Goal: Transaction & Acquisition: Book appointment/travel/reservation

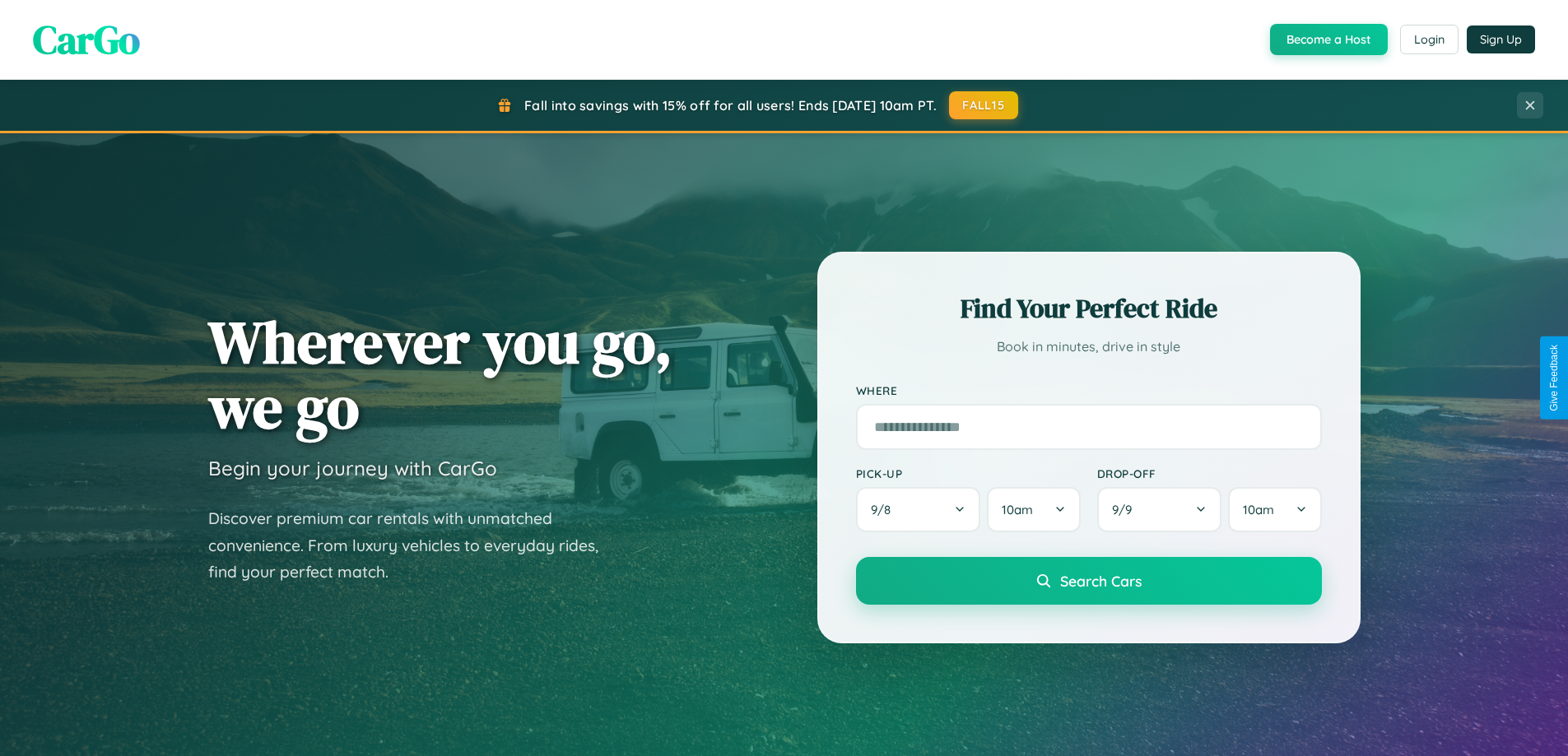
scroll to position [709, 0]
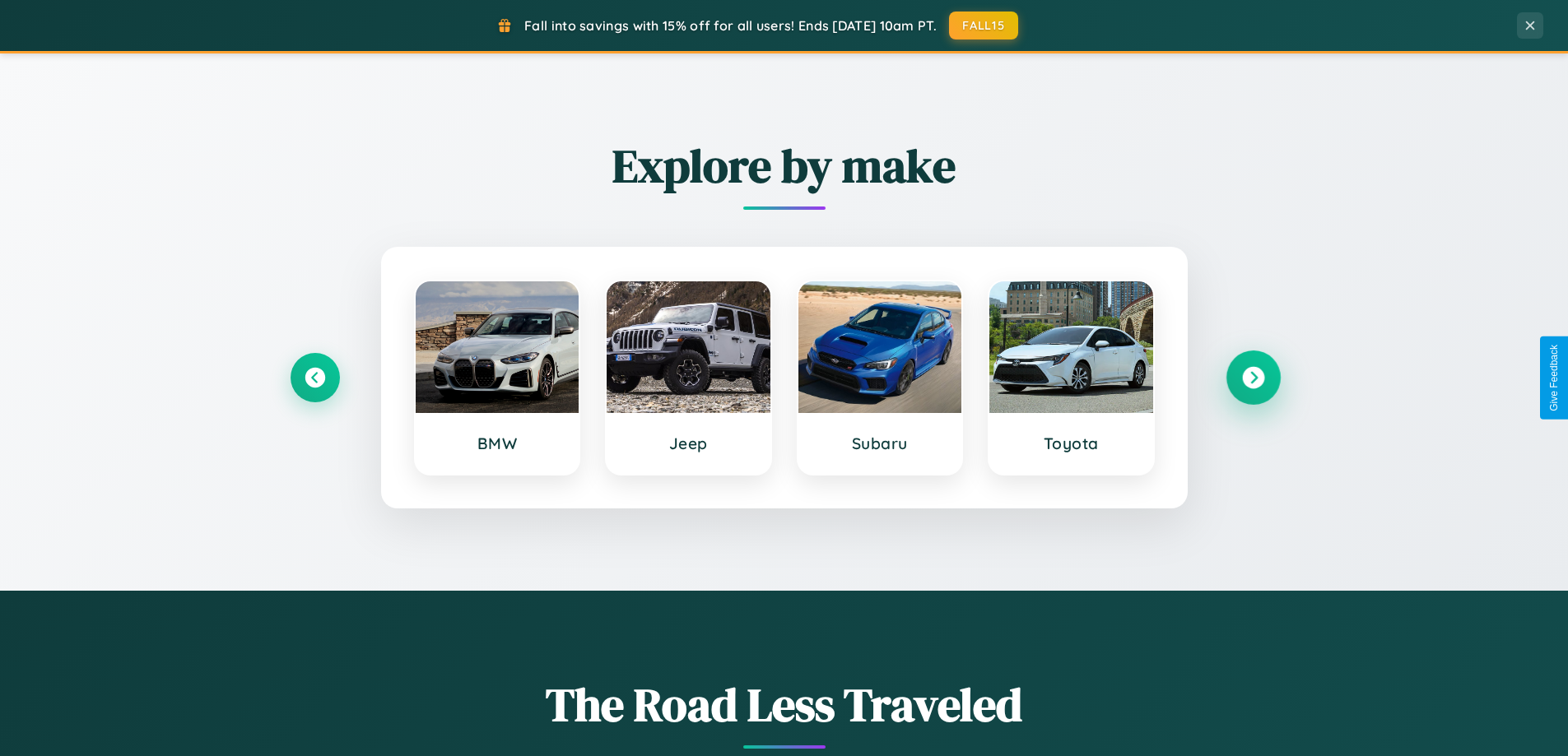
click at [1253, 378] on icon at bounding box center [1253, 378] width 22 height 22
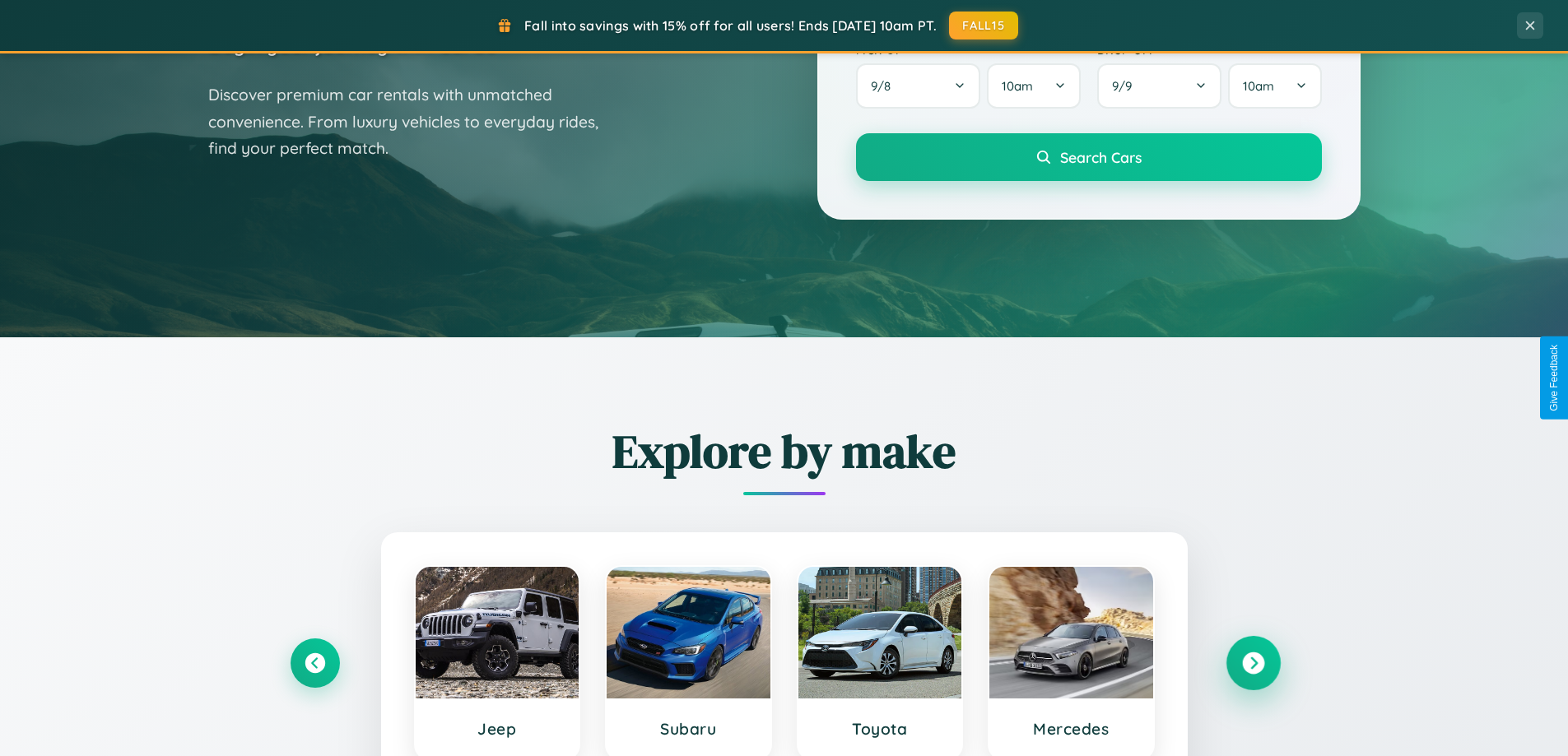
scroll to position [0, 0]
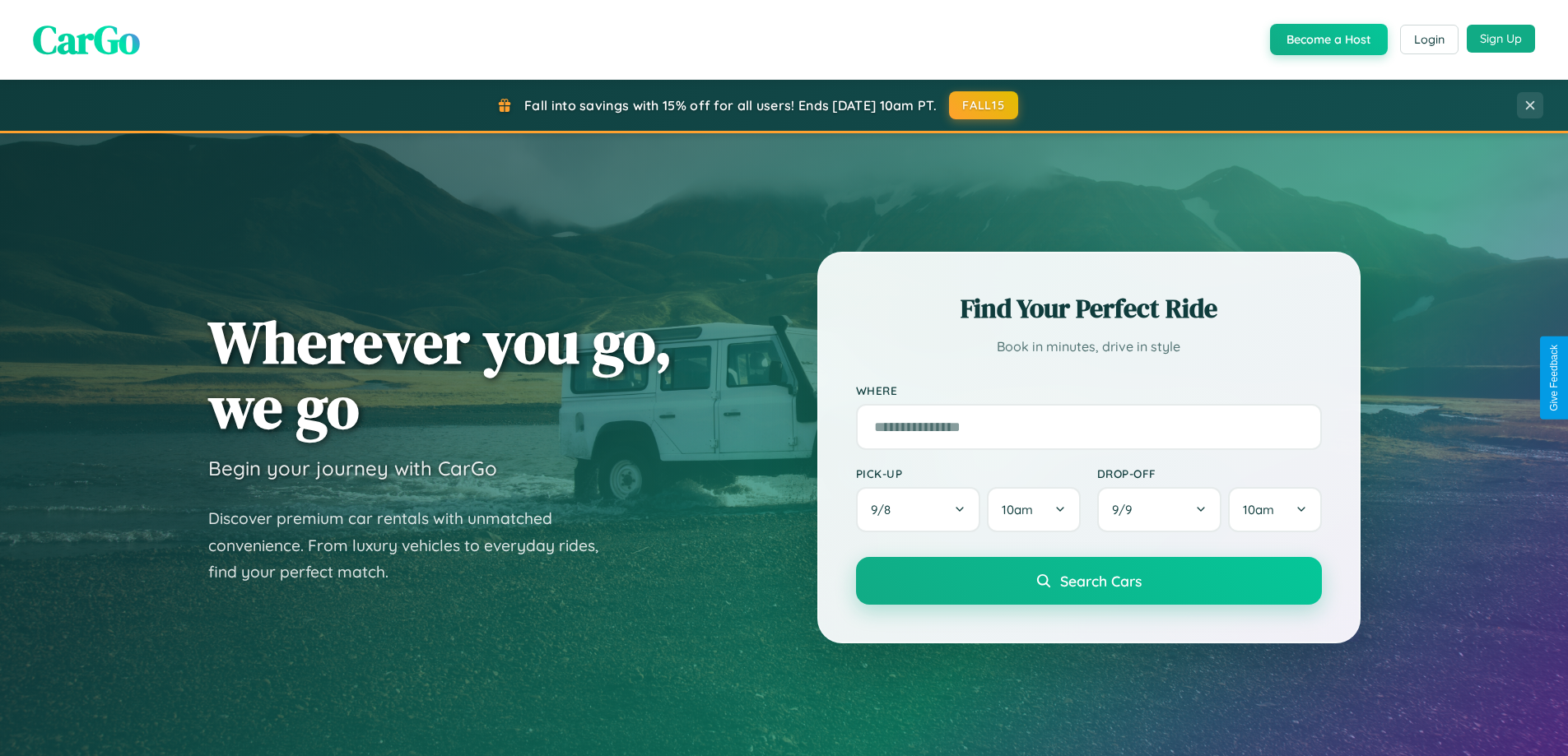
click at [1500, 38] on button "Sign Up" at bounding box center [1500, 38] width 69 height 28
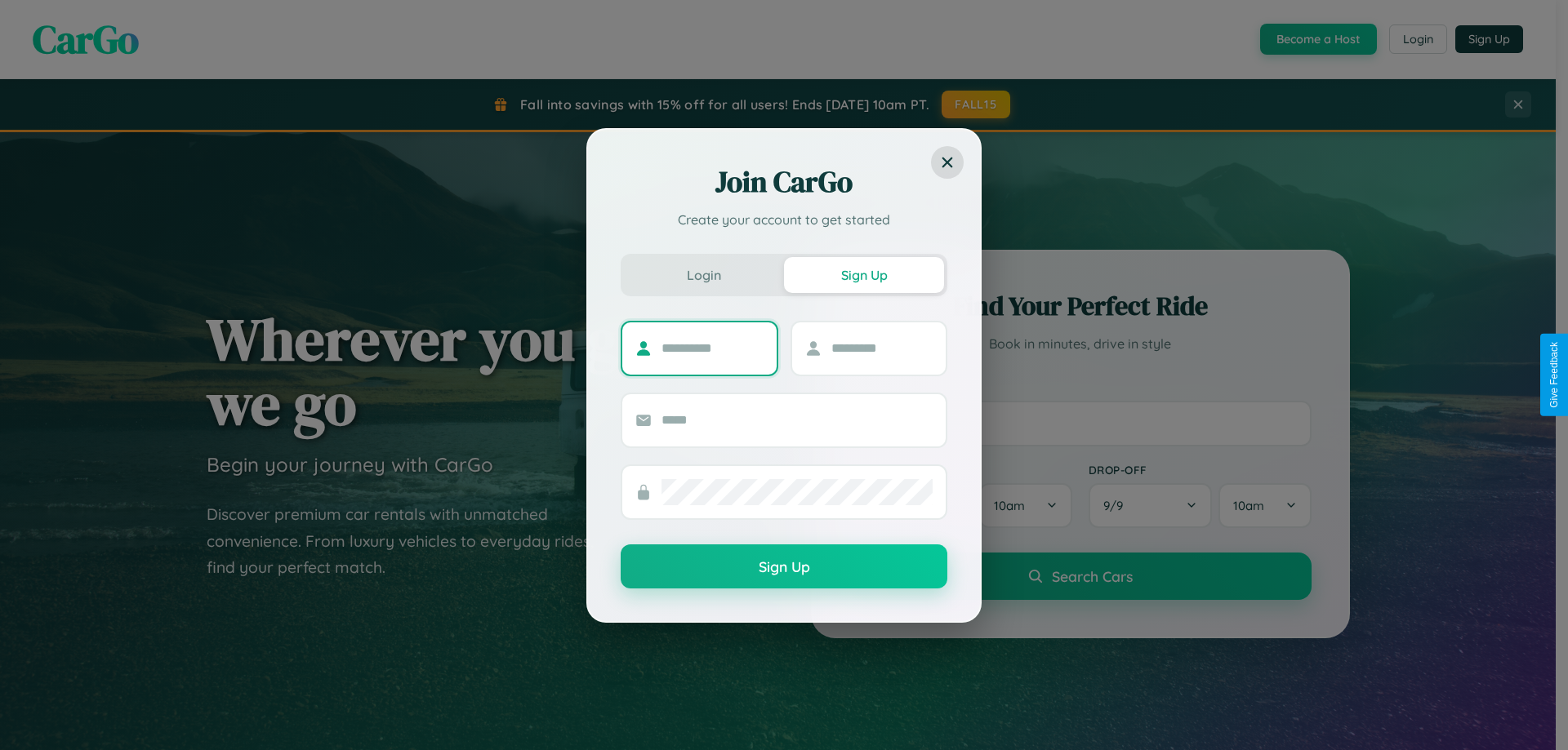
click at [712, 348] on input "text" at bounding box center [712, 349] width 102 height 26
type input "******"
click at [881, 348] on input "text" at bounding box center [883, 349] width 102 height 26
type input "*******"
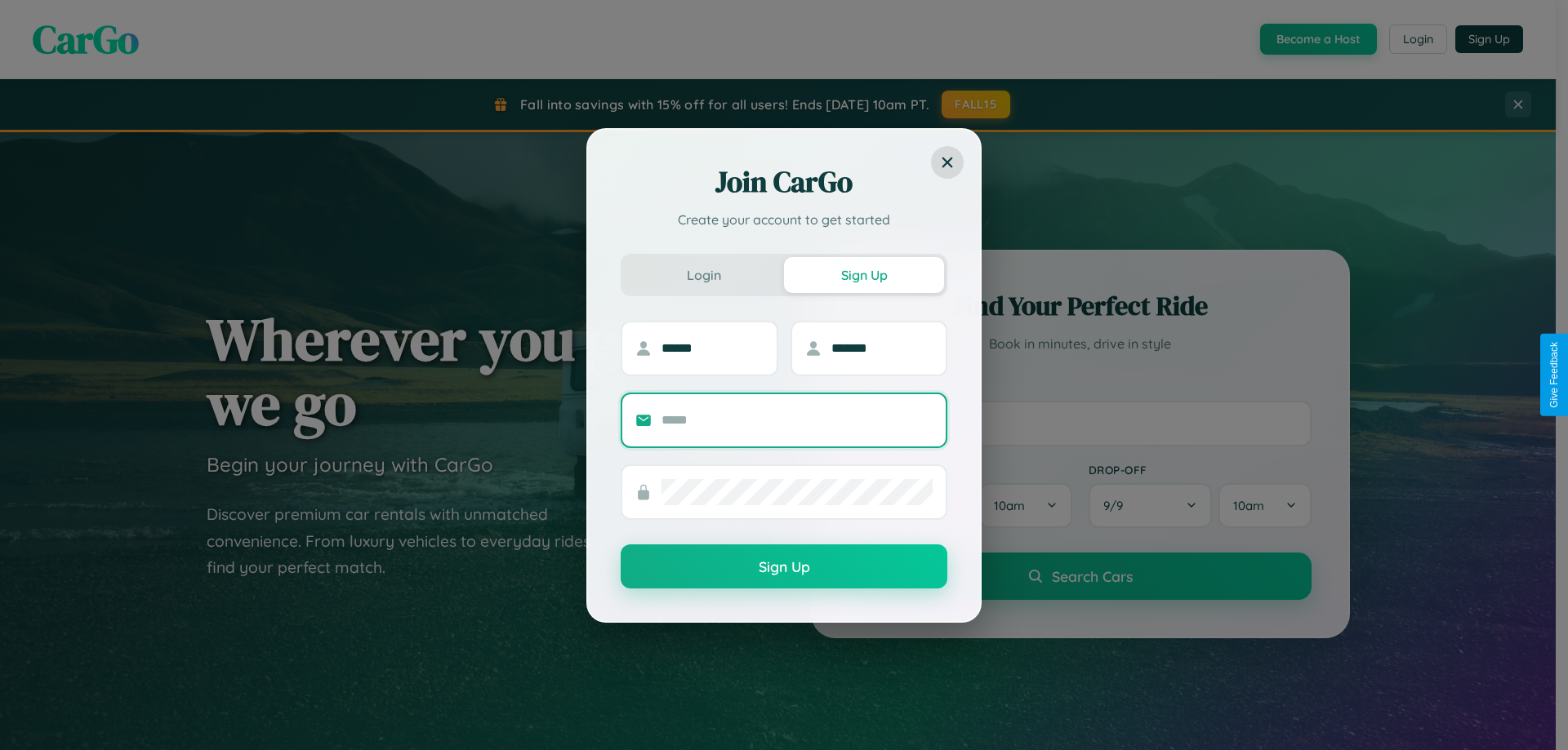
click at [797, 419] on input "text" at bounding box center [796, 421] width 271 height 26
type input "**********"
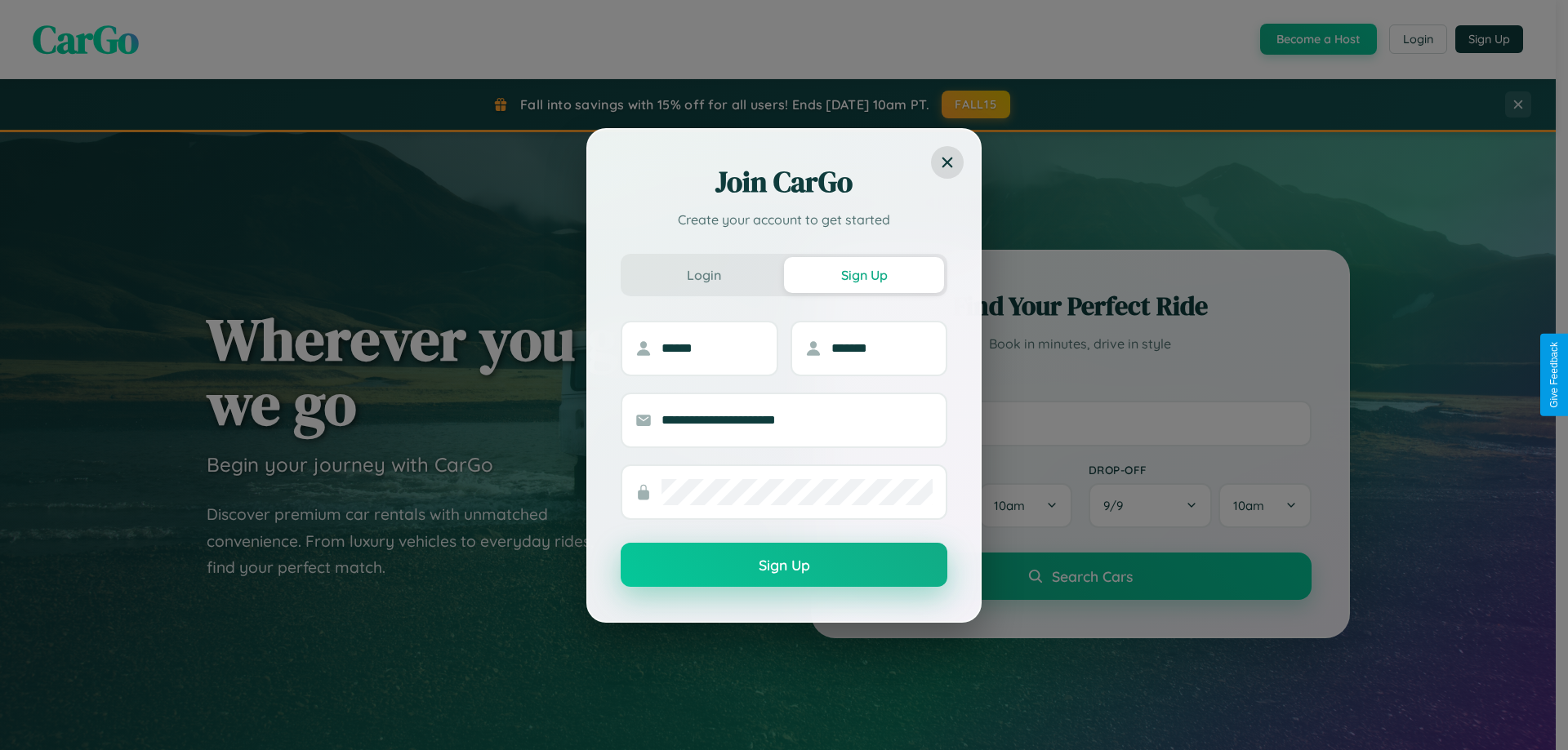
click at [784, 566] on button "Sign Up" at bounding box center [784, 565] width 327 height 44
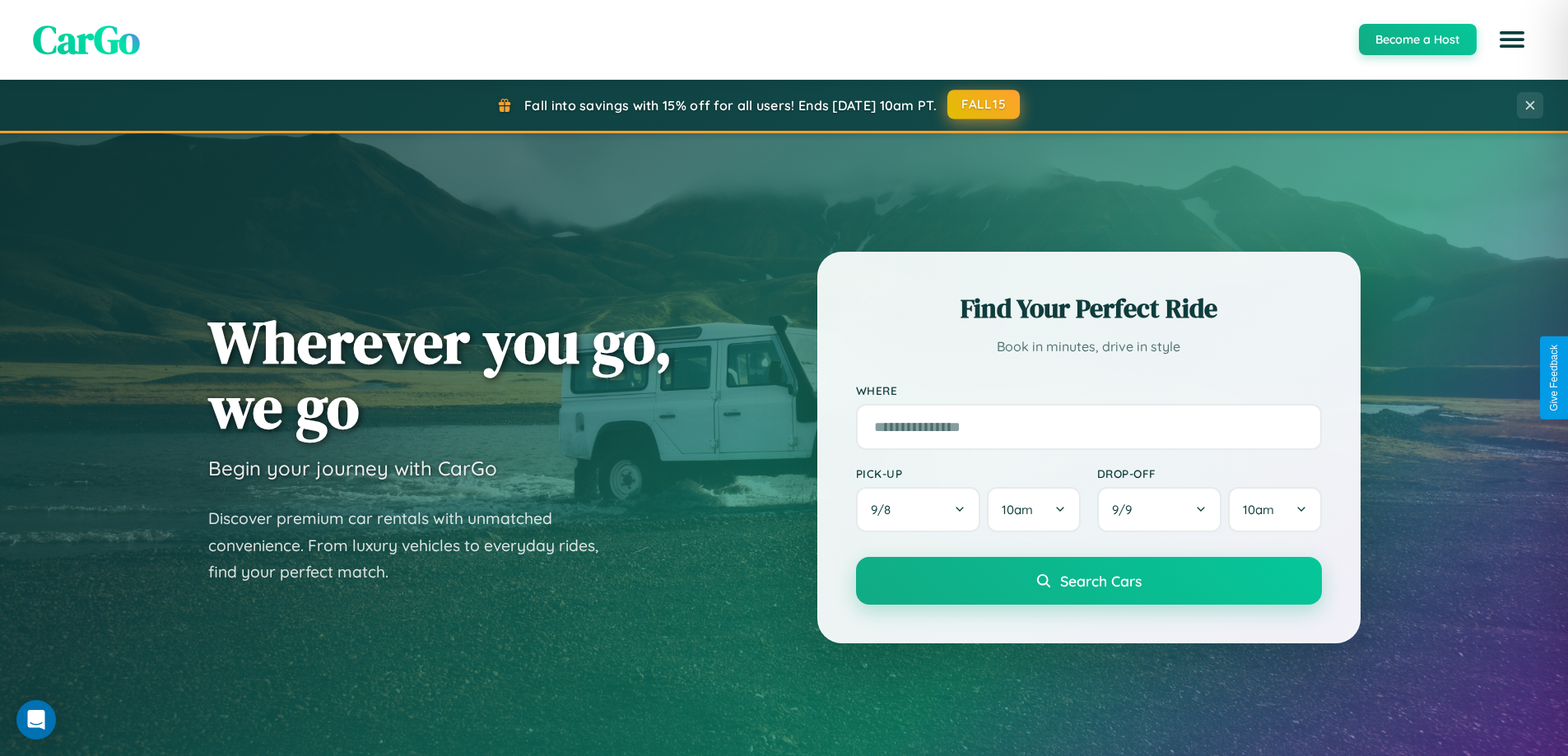
click at [984, 104] on button "FALL15" at bounding box center [983, 104] width 72 height 29
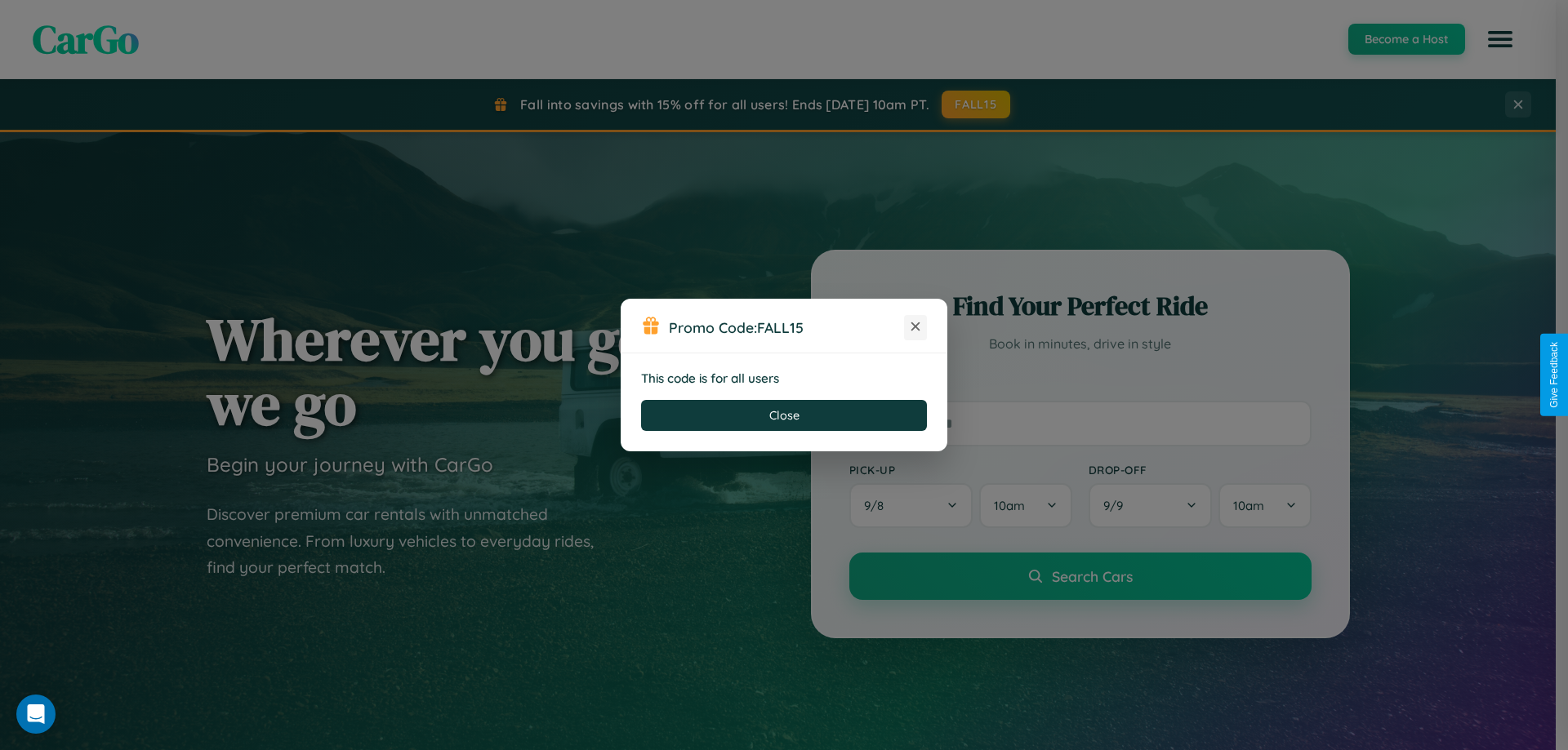
click at [916, 327] on icon at bounding box center [916, 326] width 16 height 16
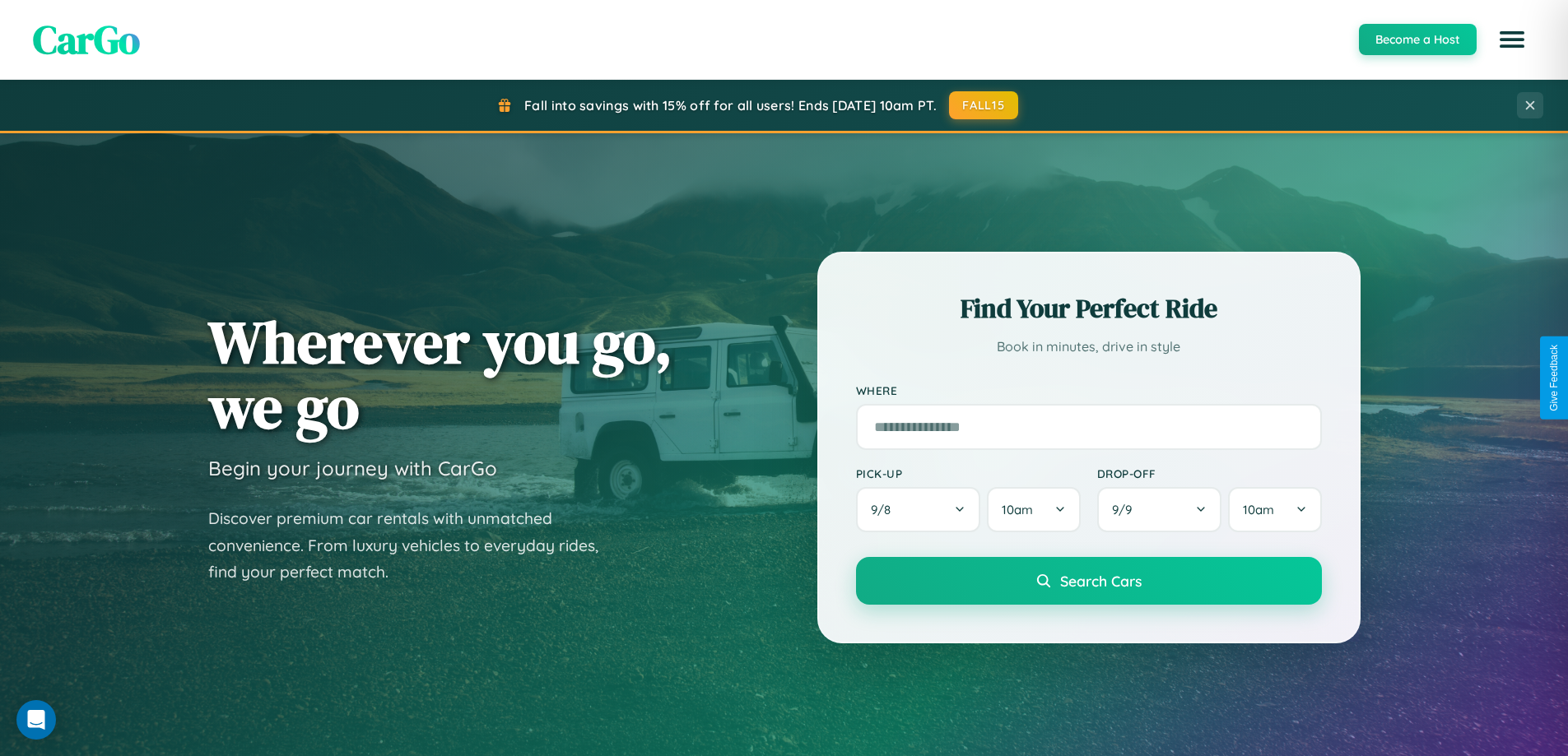
scroll to position [2643, 0]
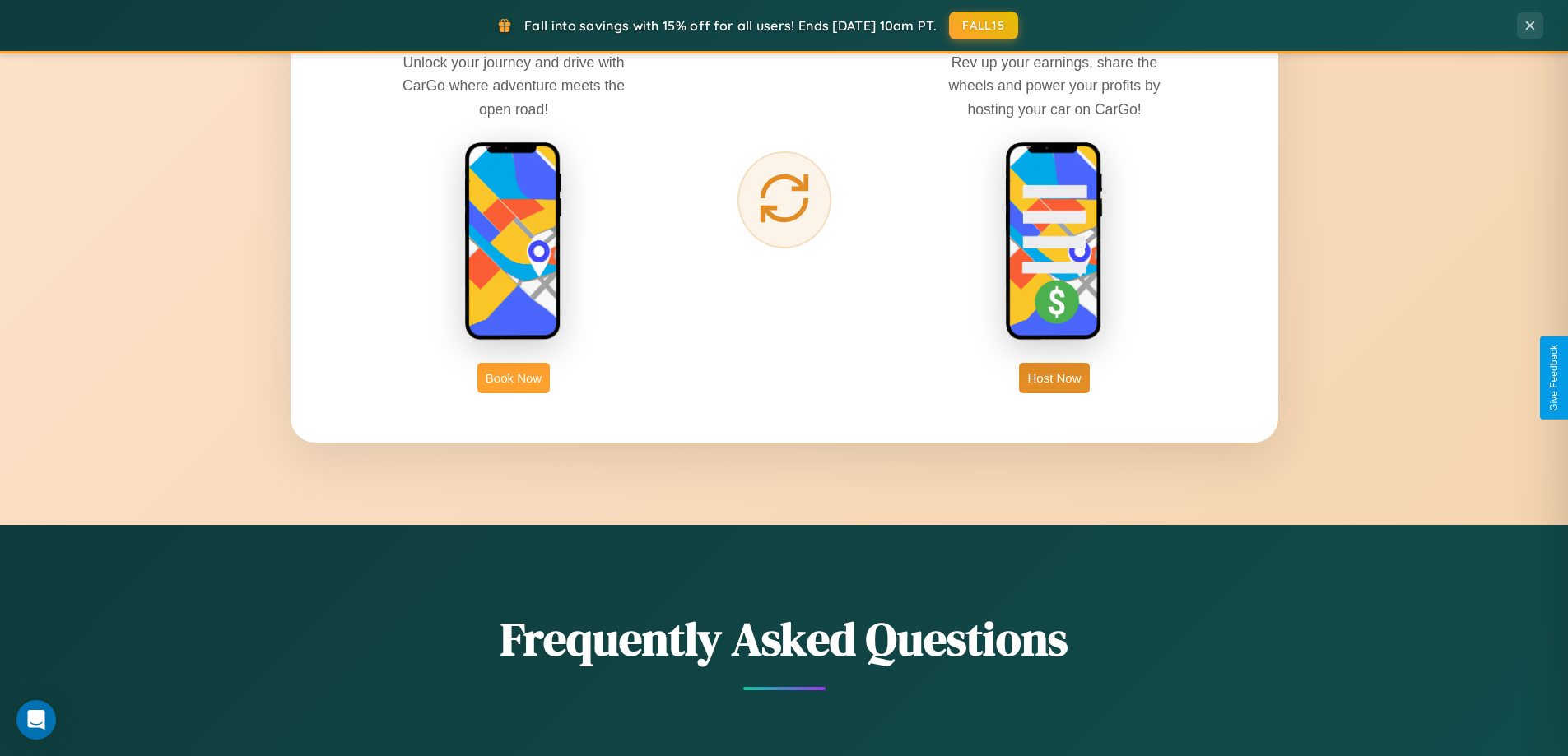
click at [513, 378] on button "Book Now" at bounding box center [513, 378] width 72 height 30
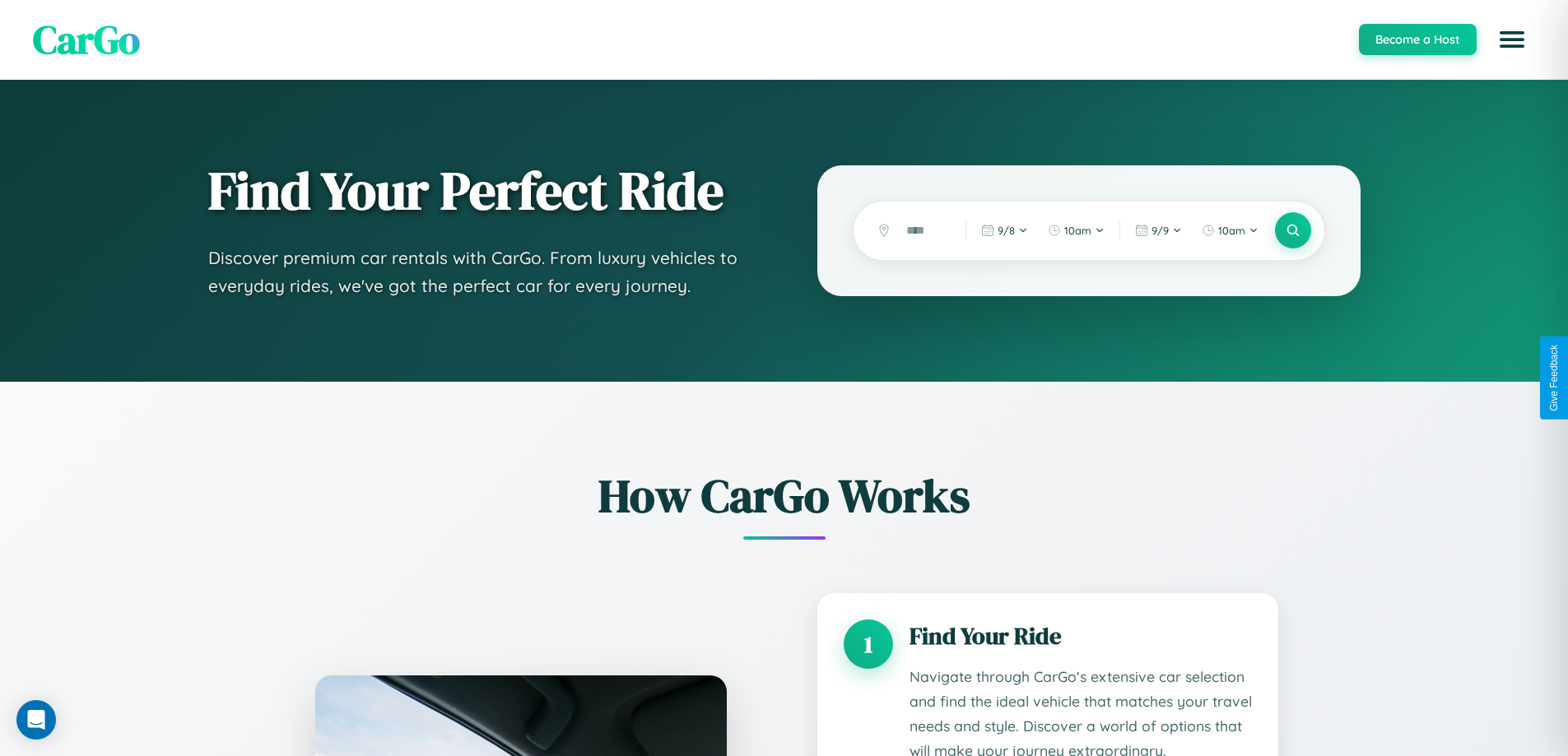
scroll to position [2413, 0]
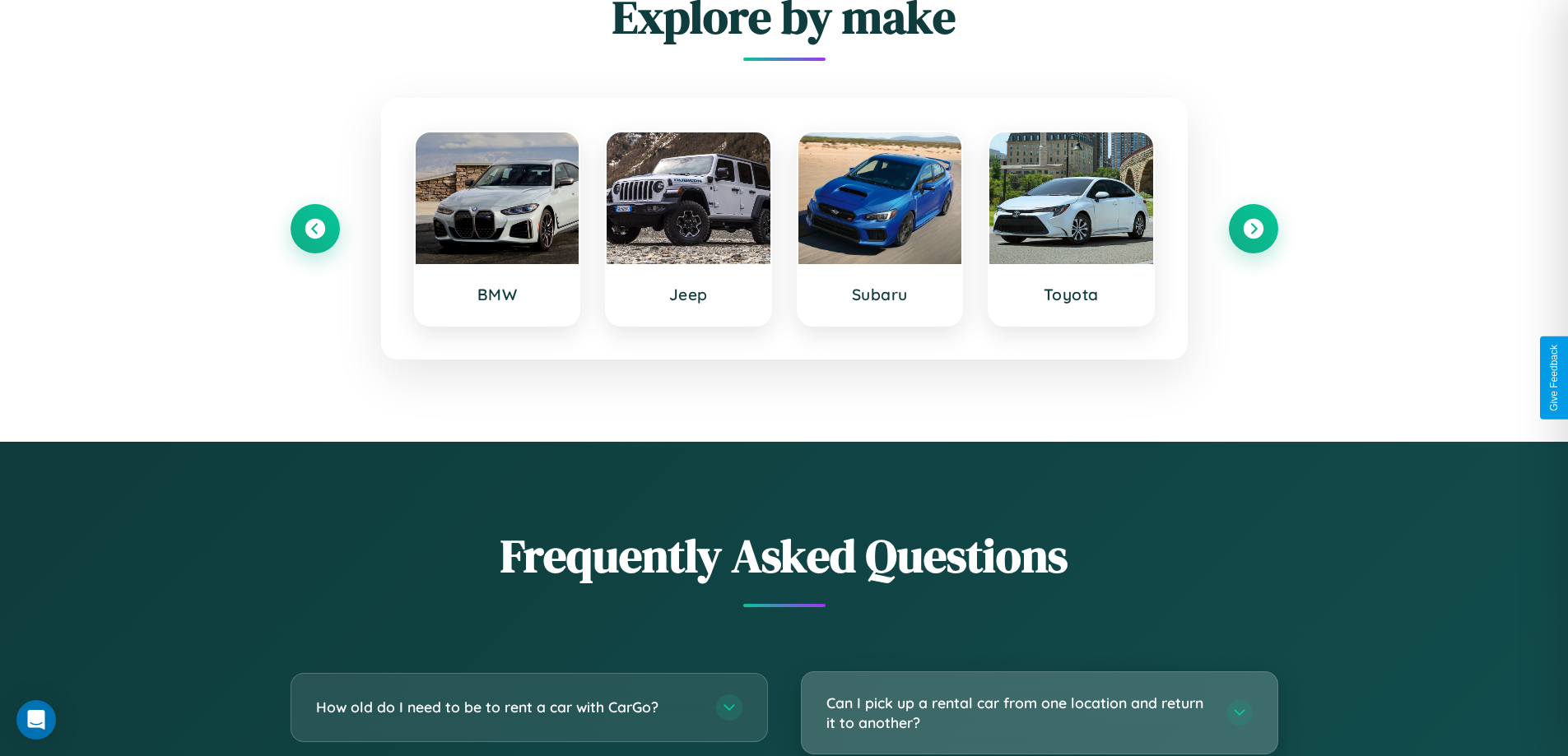
click at [1039, 712] on h3 "Can I pick up a rental car from one location and return it to another?" at bounding box center [1018, 712] width 384 height 40
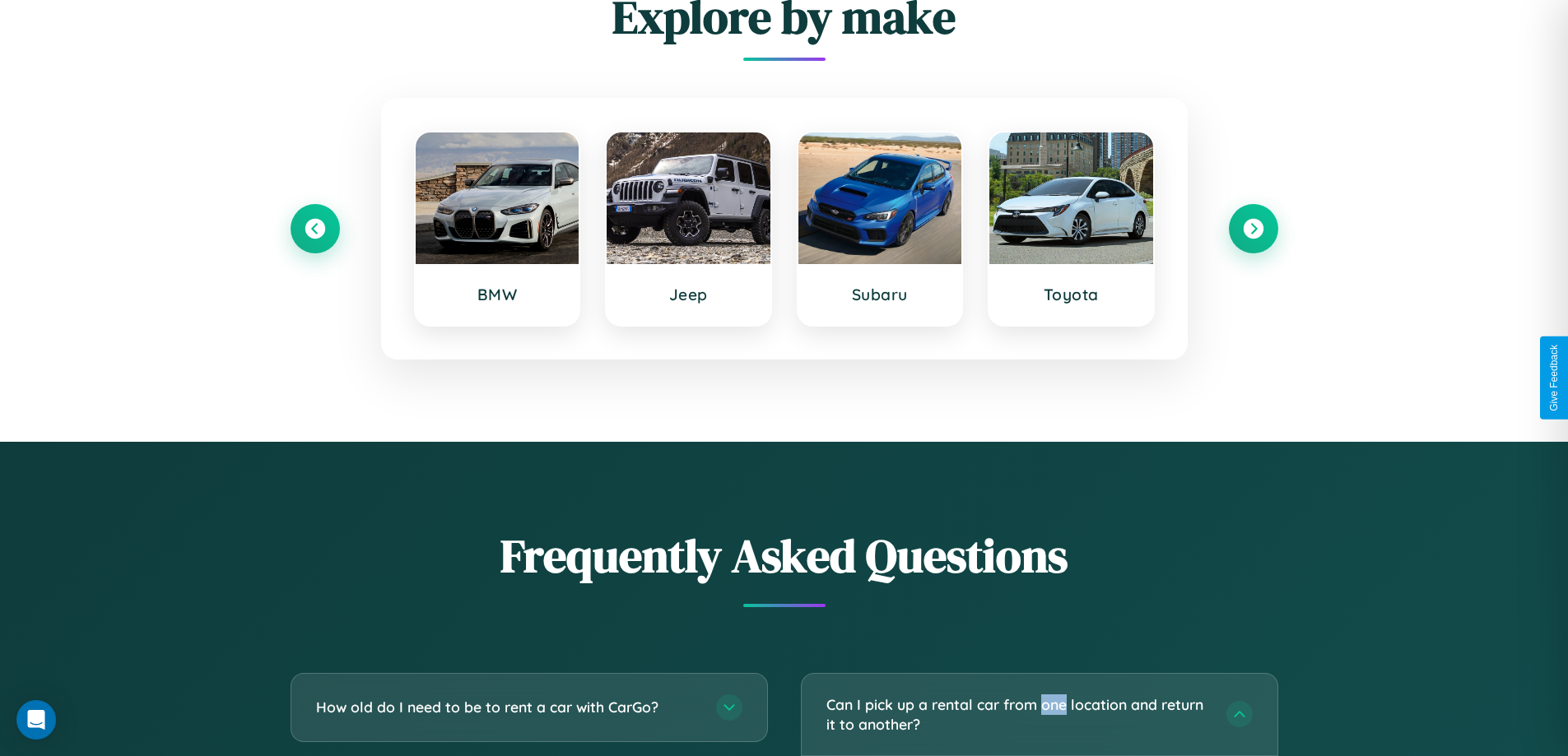
scroll to position [0, 0]
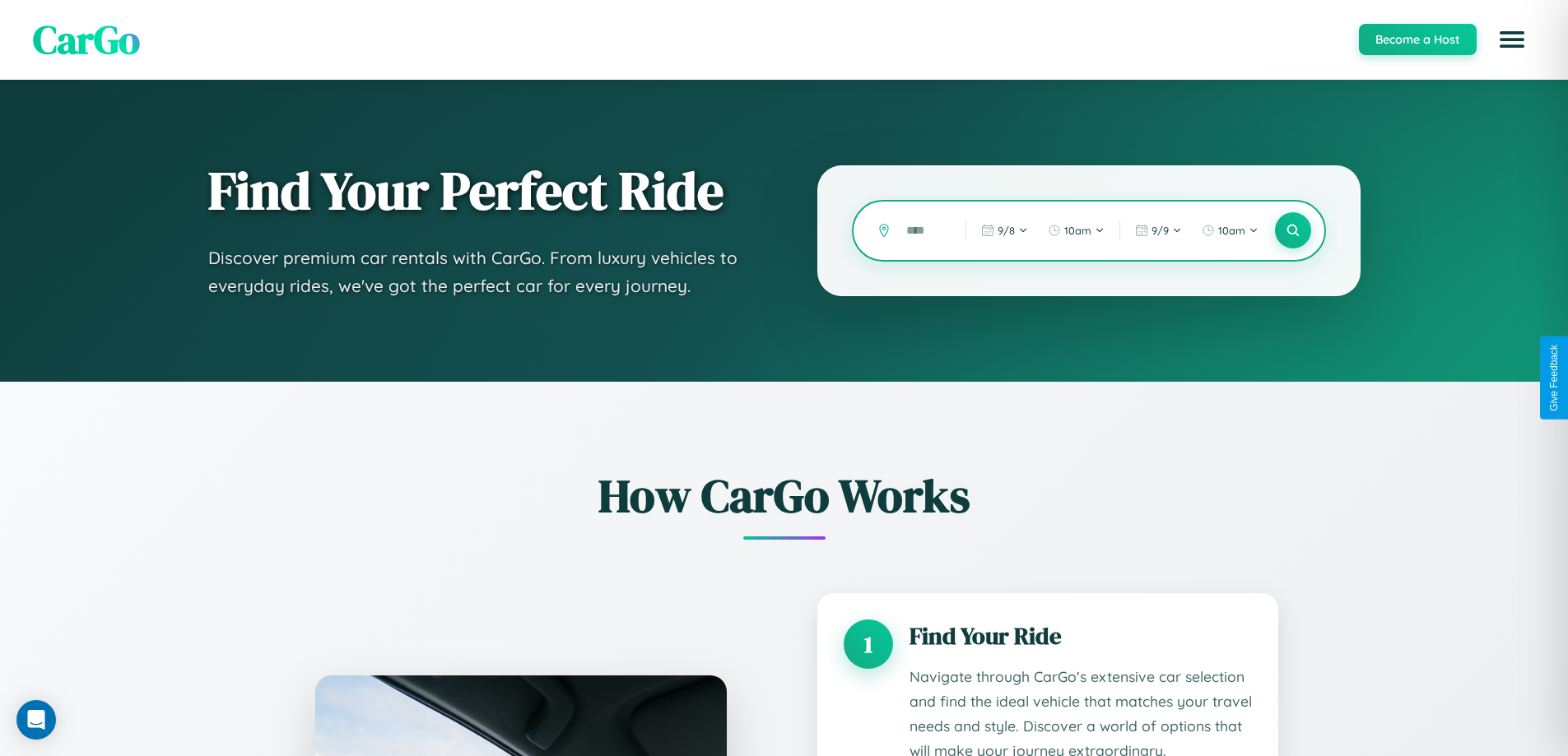
click at [924, 230] on input "text" at bounding box center [923, 230] width 51 height 28
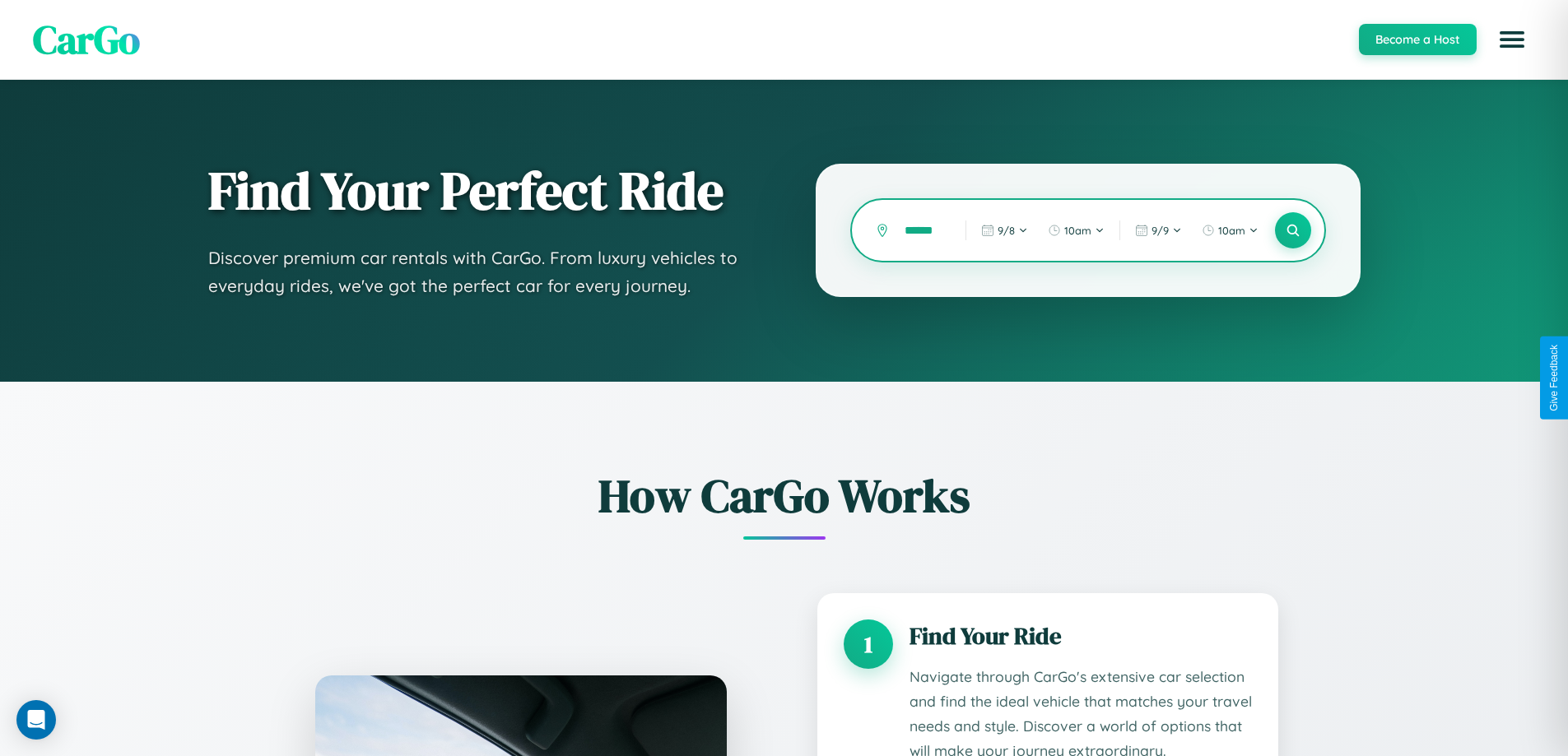
type input "******"
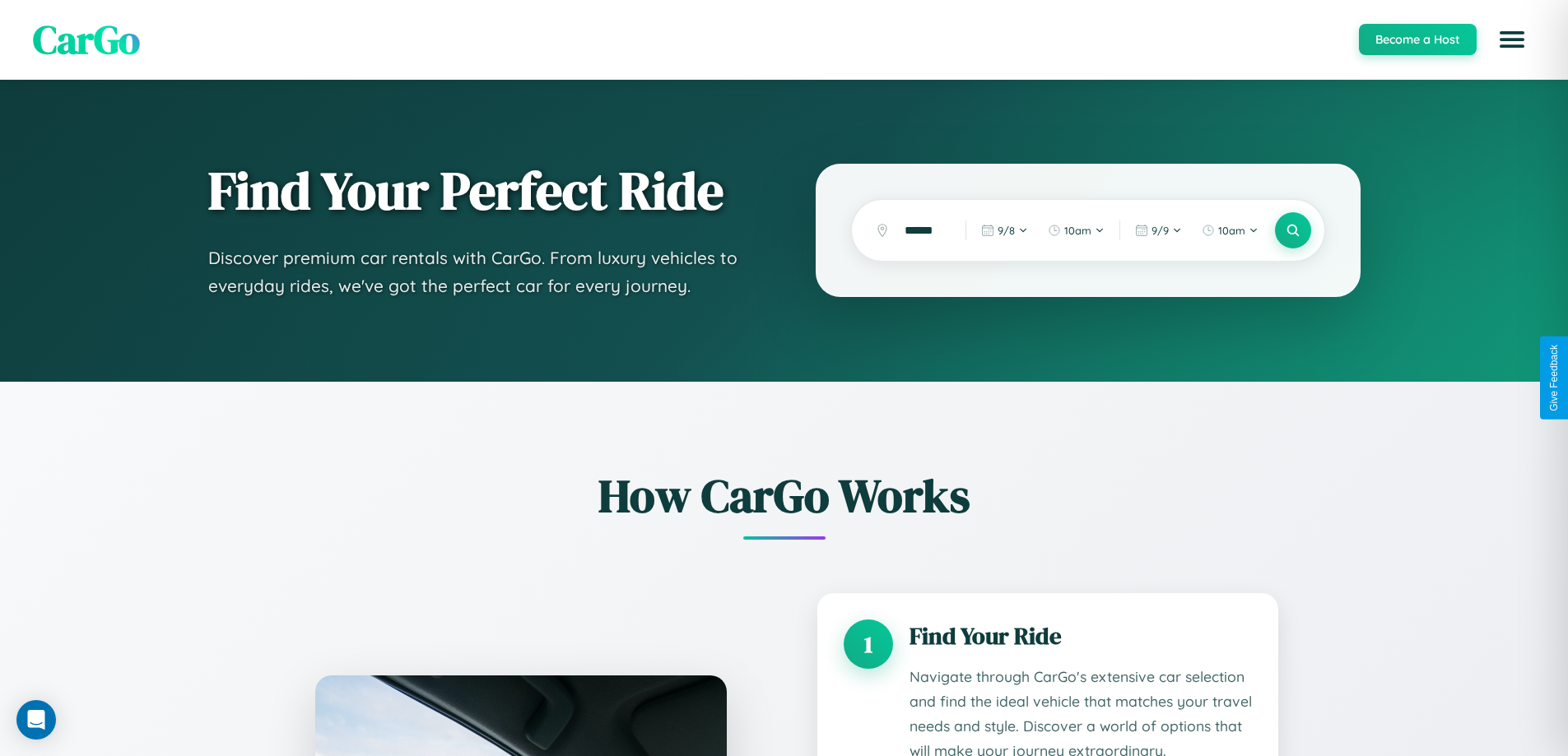
scroll to position [0, 0]
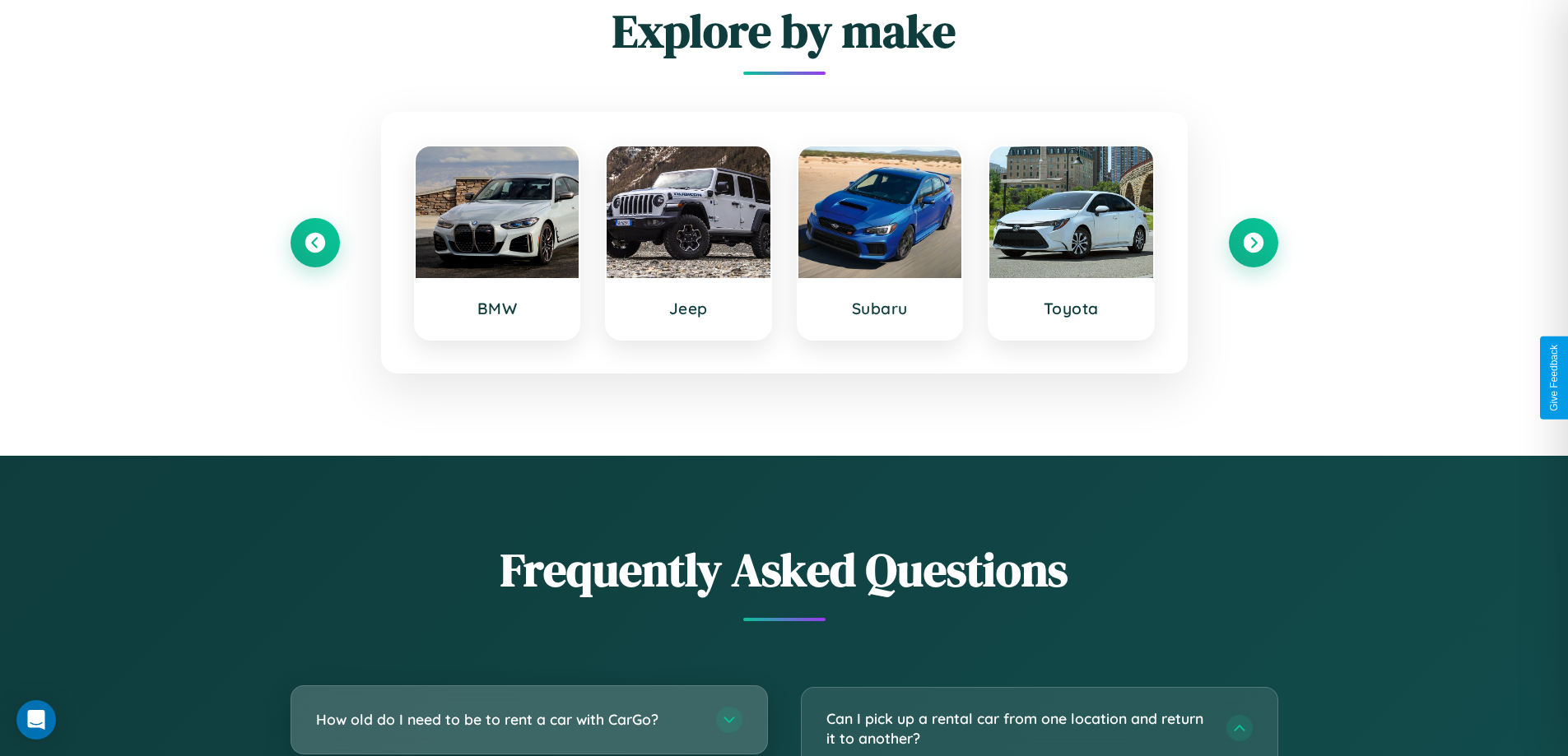
click at [529, 720] on h3 "How old do I need to be to rent a car with CarGo?" at bounding box center [507, 719] width 384 height 20
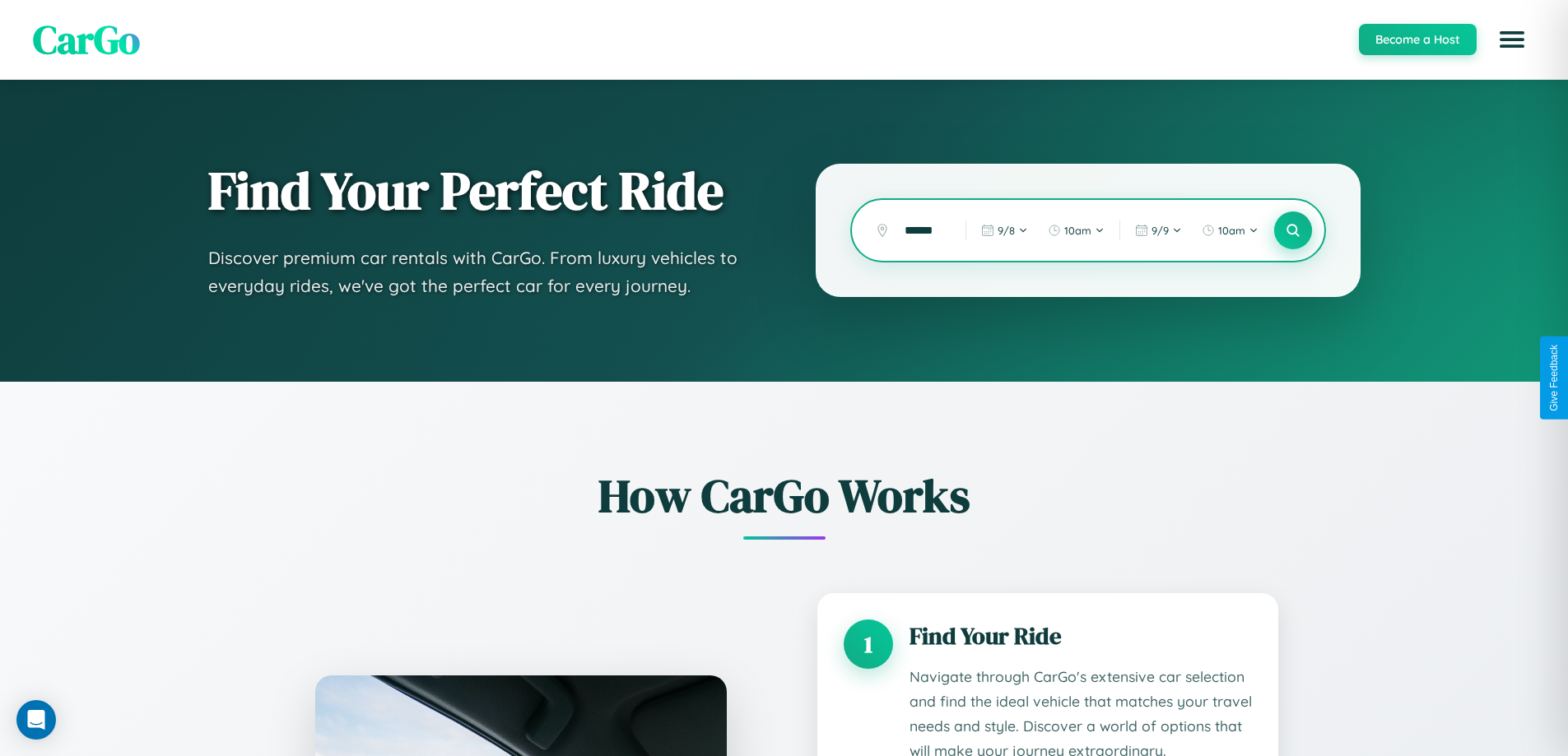
click at [1292, 230] on icon at bounding box center [1293, 231] width 16 height 16
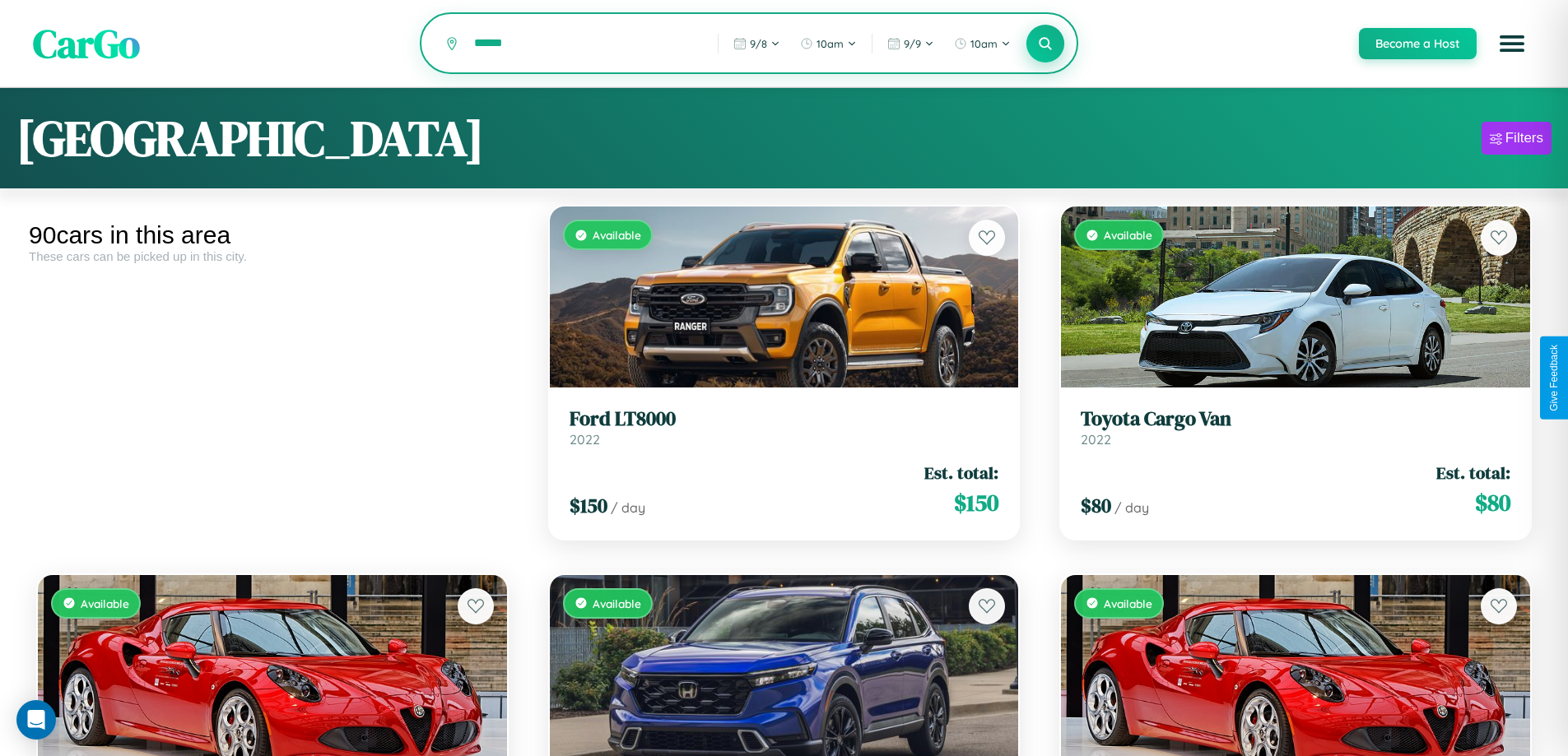
type input "******"
click at [1045, 44] on icon at bounding box center [1046, 44] width 16 height 16
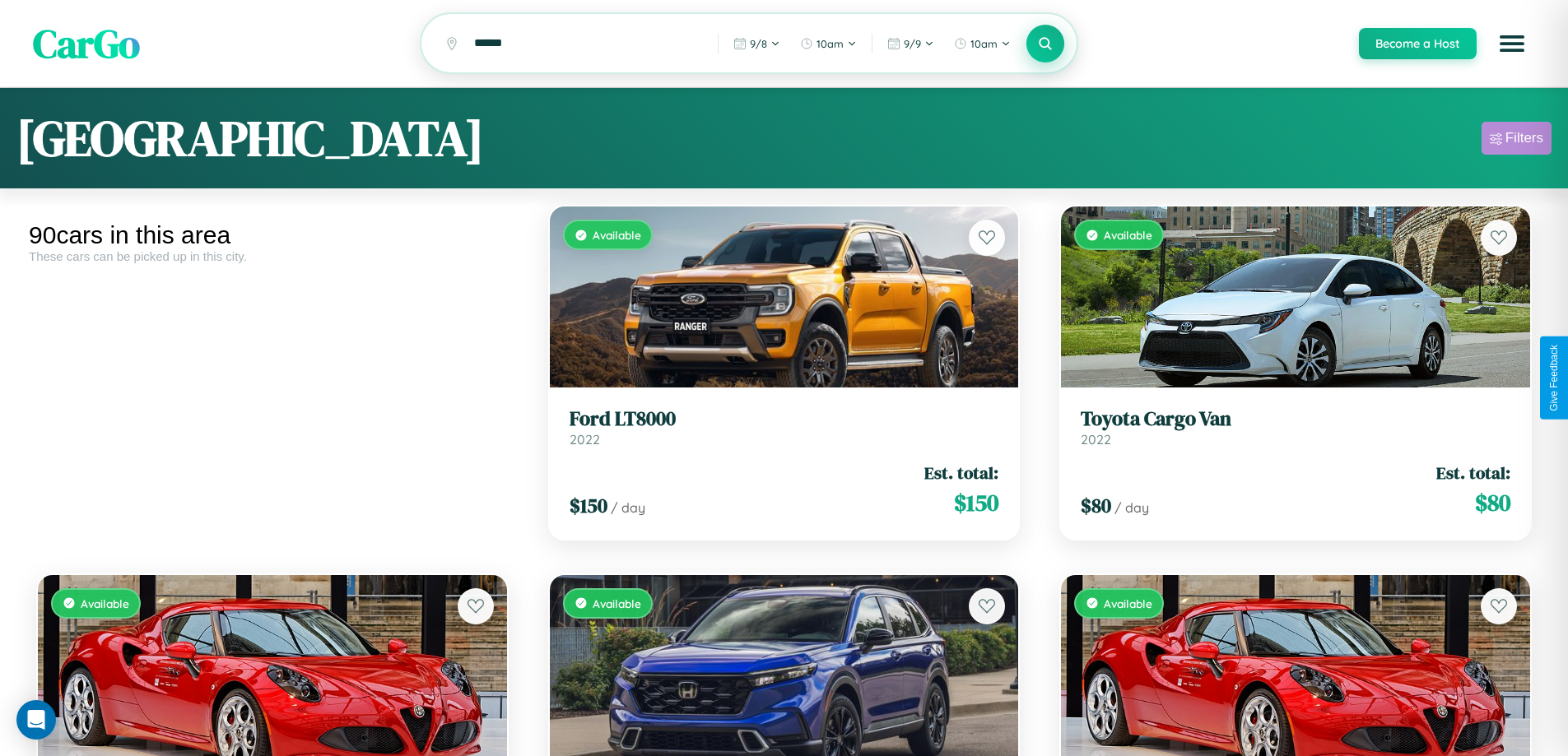
click at [1516, 141] on div "Filters" at bounding box center [1524, 138] width 38 height 16
